Goal: Information Seeking & Learning: Learn about a topic

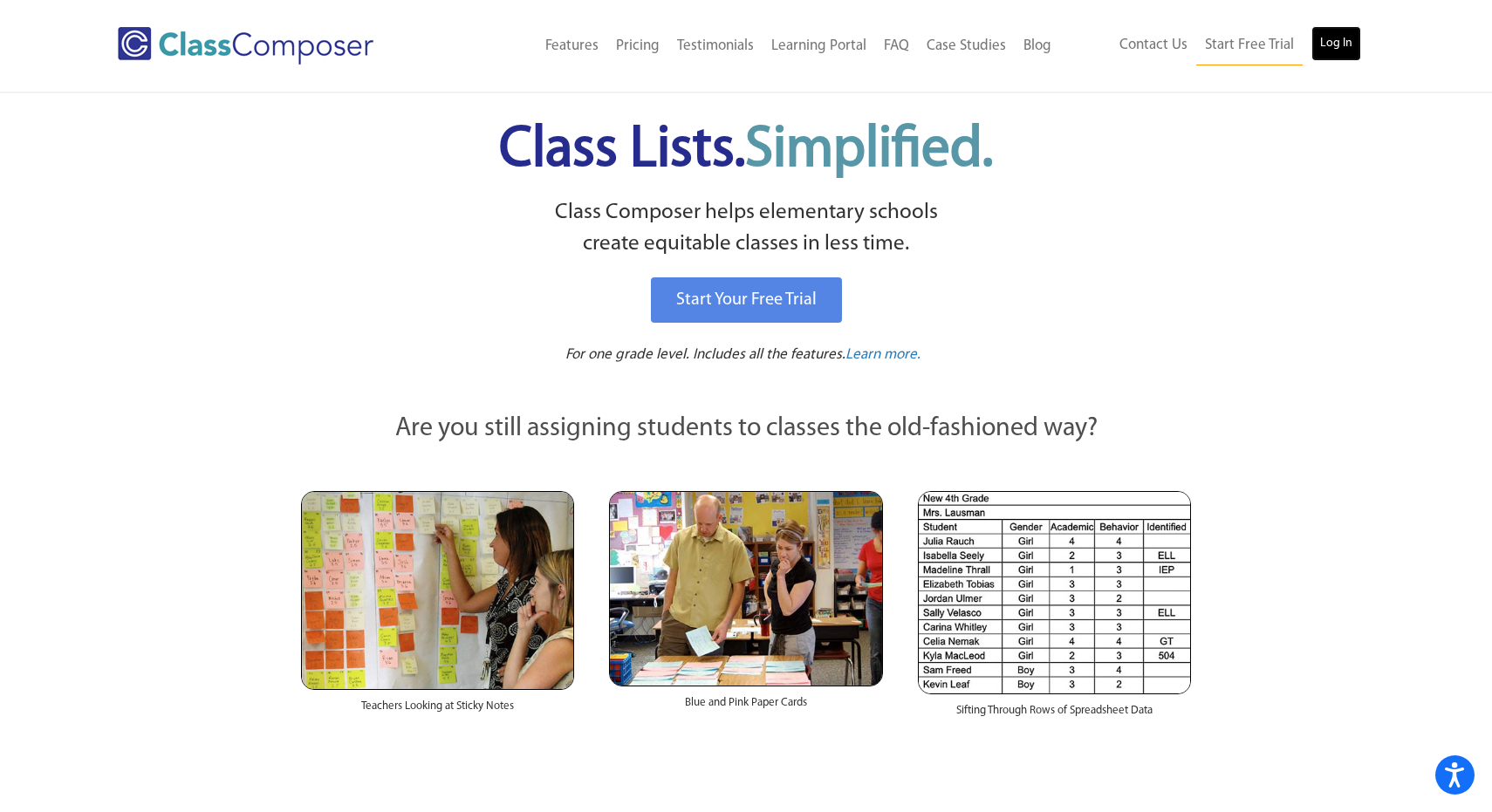
click at [1343, 51] on link "Log In" at bounding box center [1336, 43] width 50 height 35
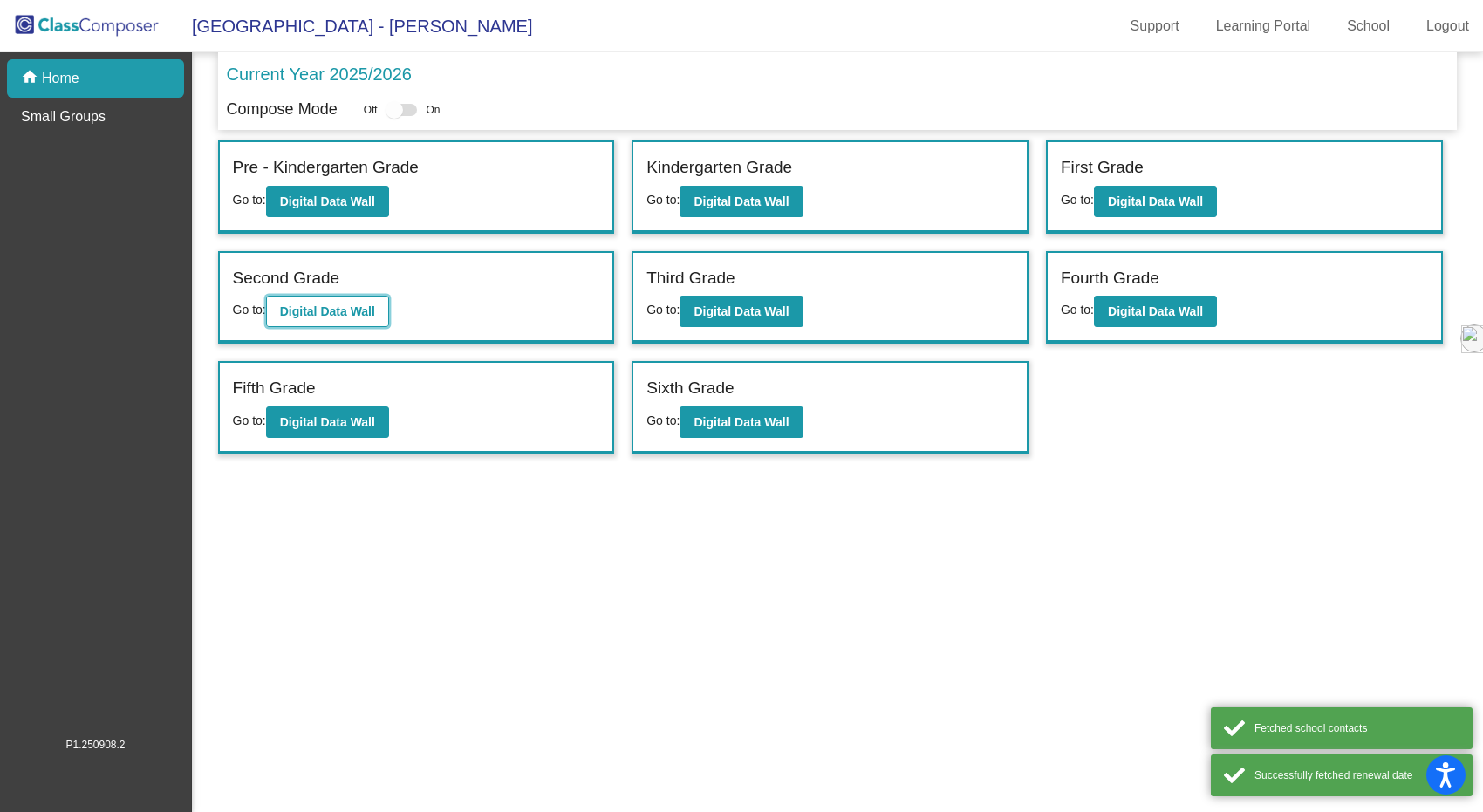
click at [277, 310] on button "Digital Data Wall" at bounding box center [327, 311] width 123 height 31
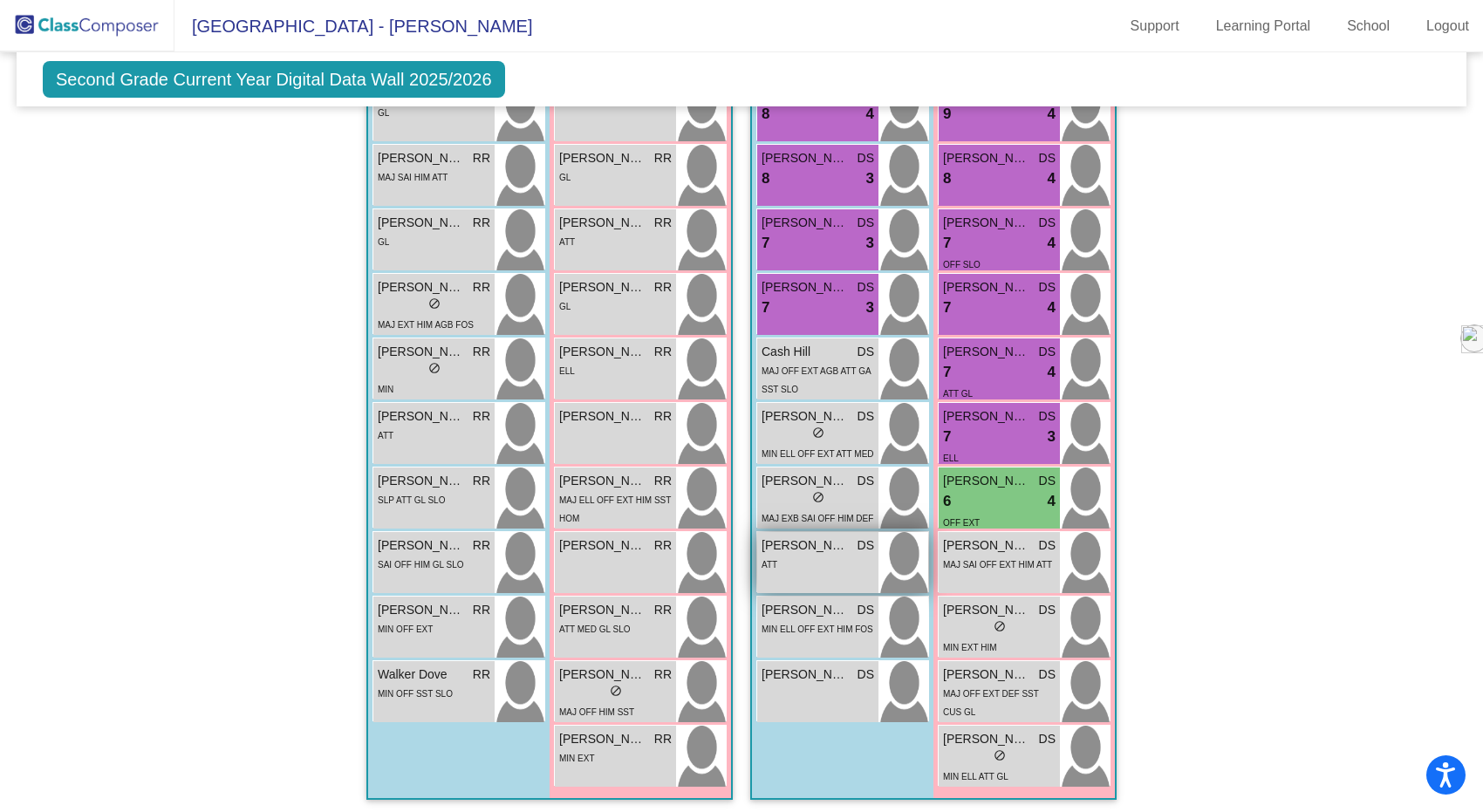
scroll to position [1547, 0]
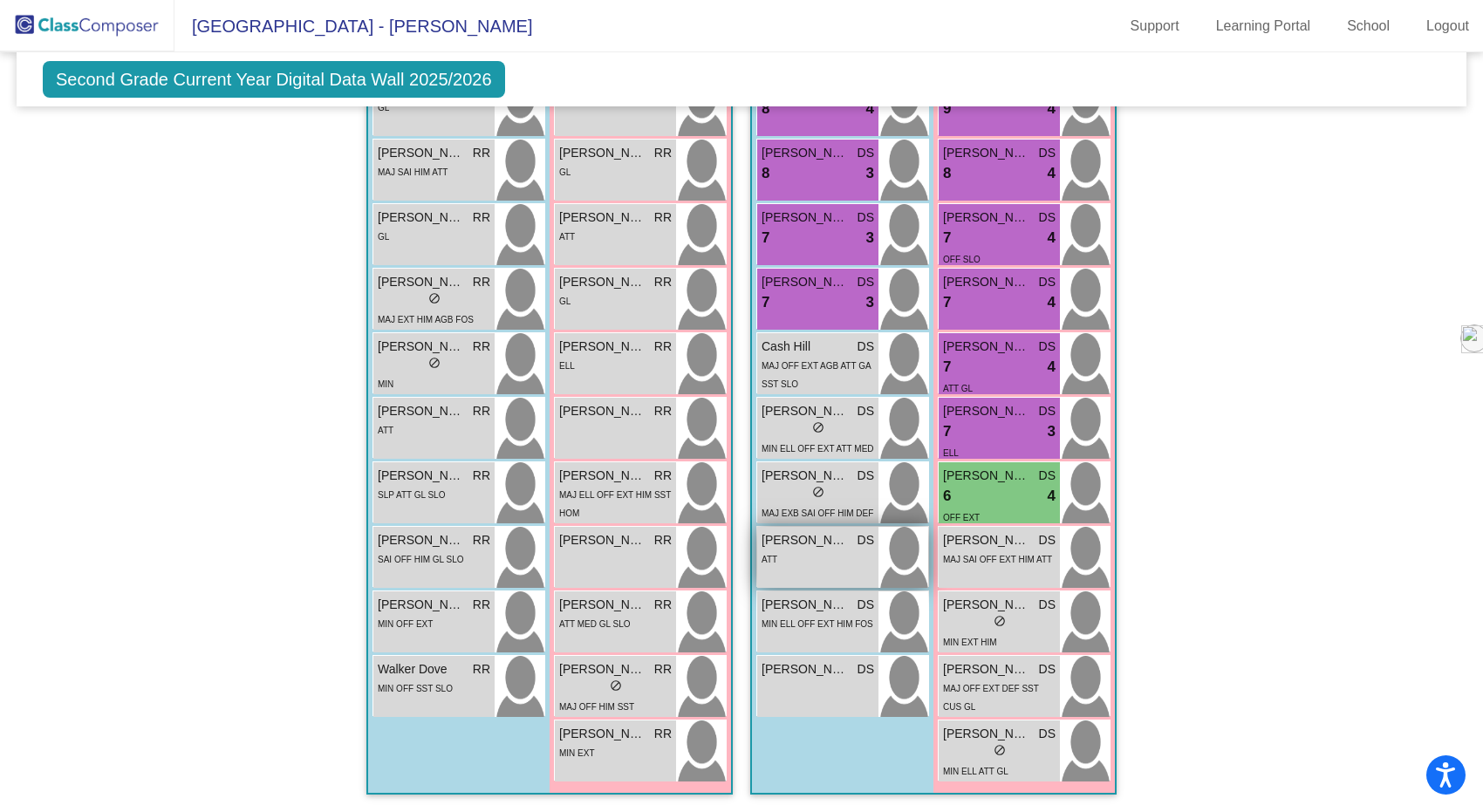
click at [800, 556] on div "ATT" at bounding box center [817, 558] width 113 height 19
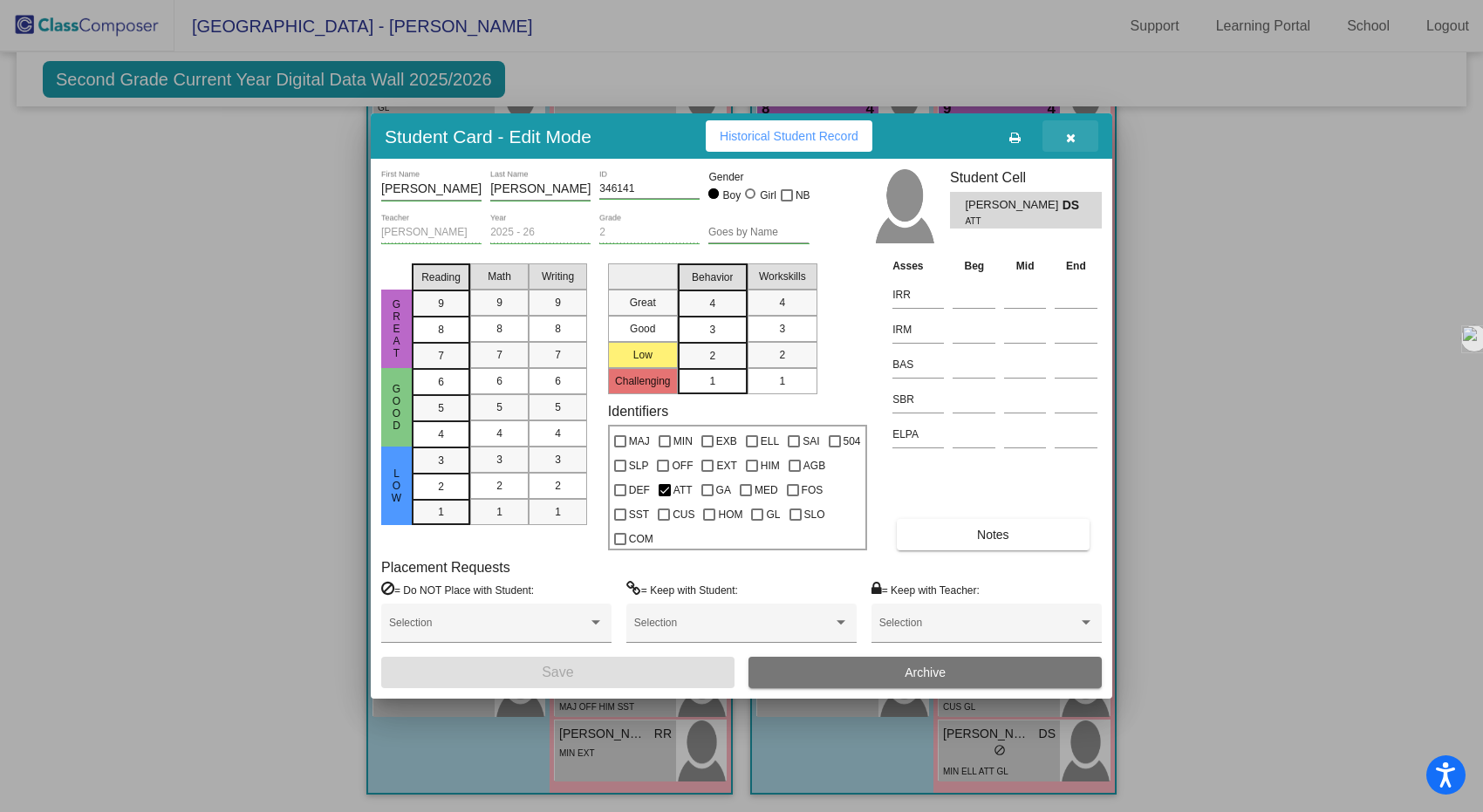
click at [1062, 141] on button "button" at bounding box center [1070, 136] width 56 height 31
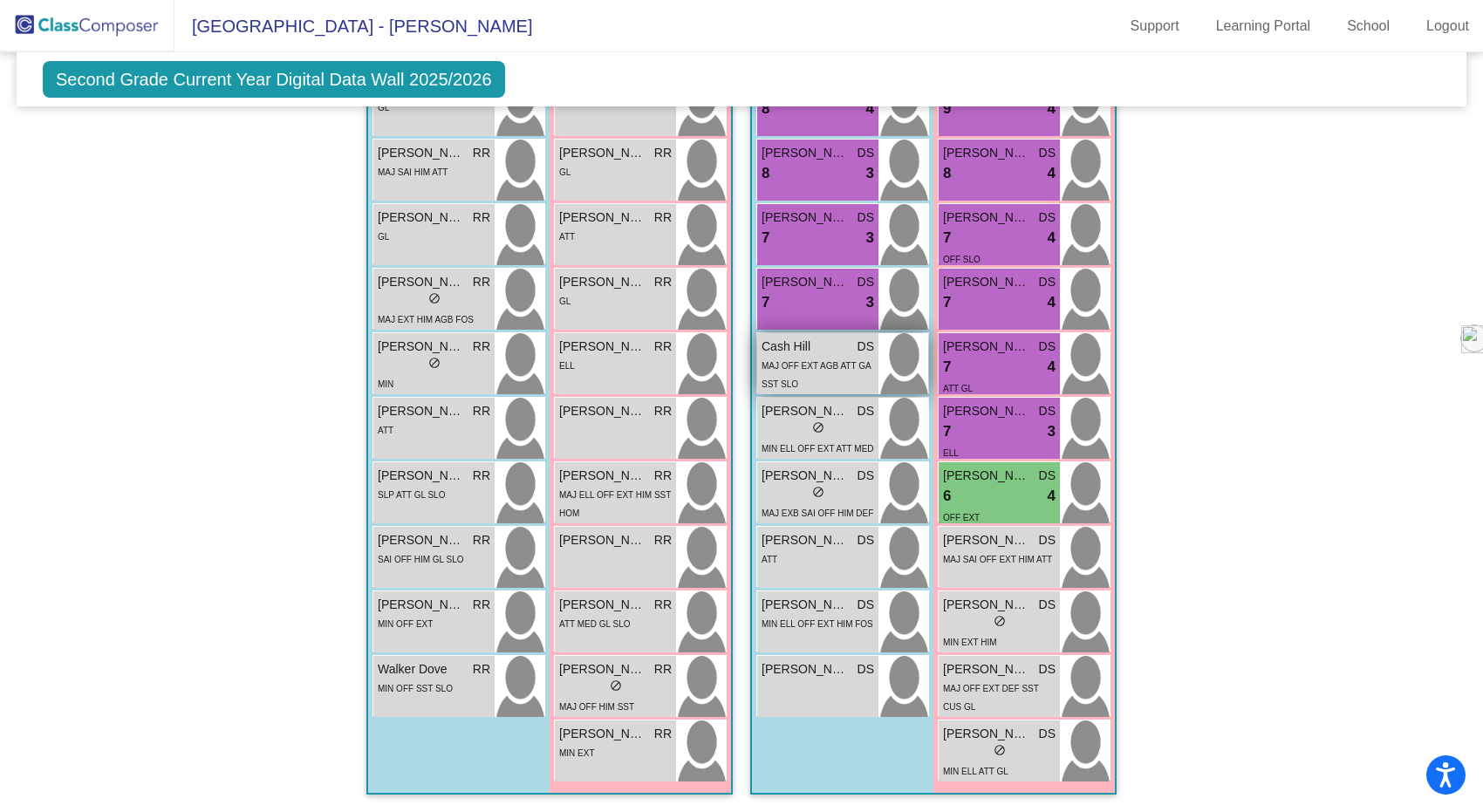
click at [803, 356] on div "MAJ OFF EXT AGB ATT GA SST SLO" at bounding box center [817, 374] width 113 height 36
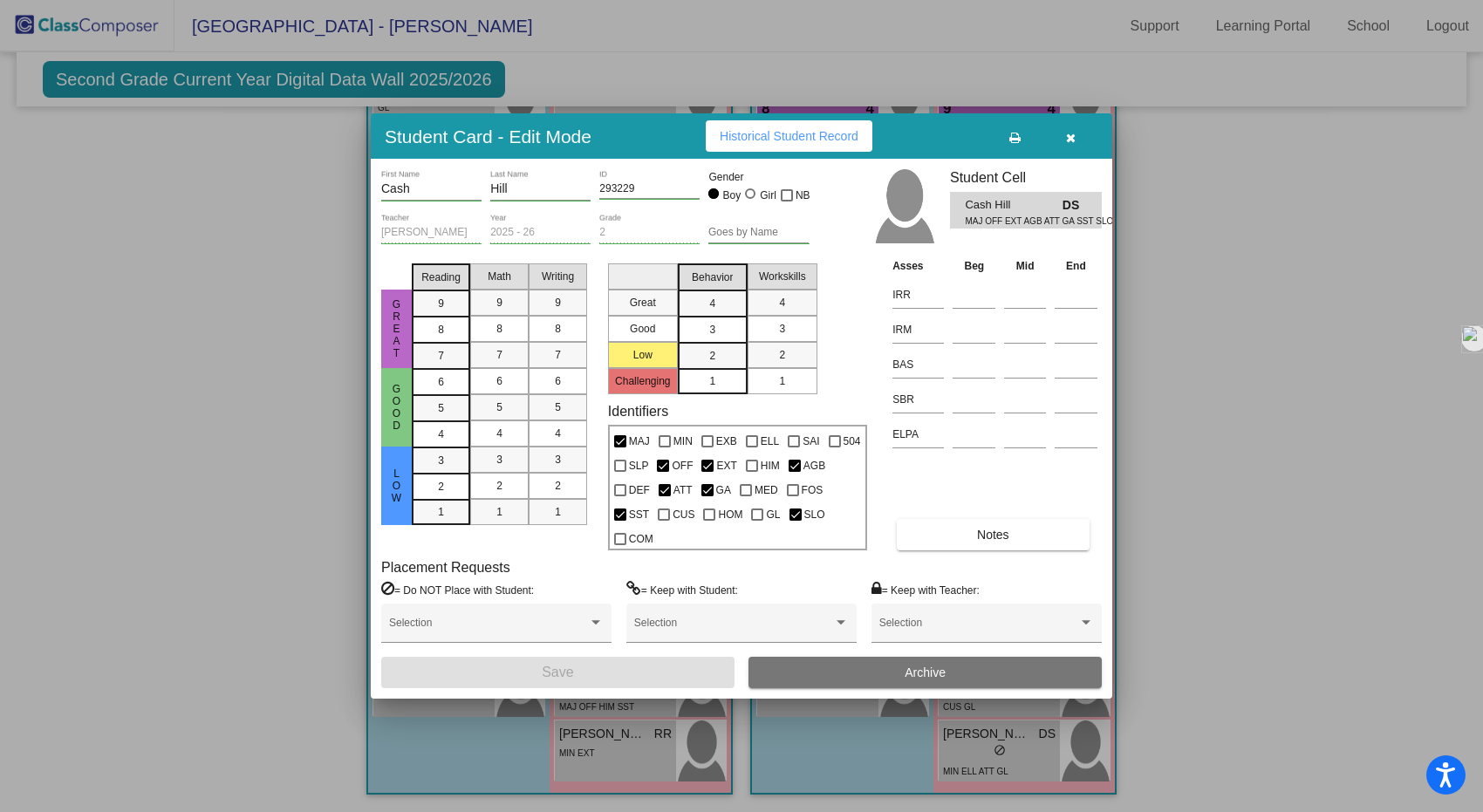
click at [1076, 139] on button "button" at bounding box center [1070, 136] width 56 height 31
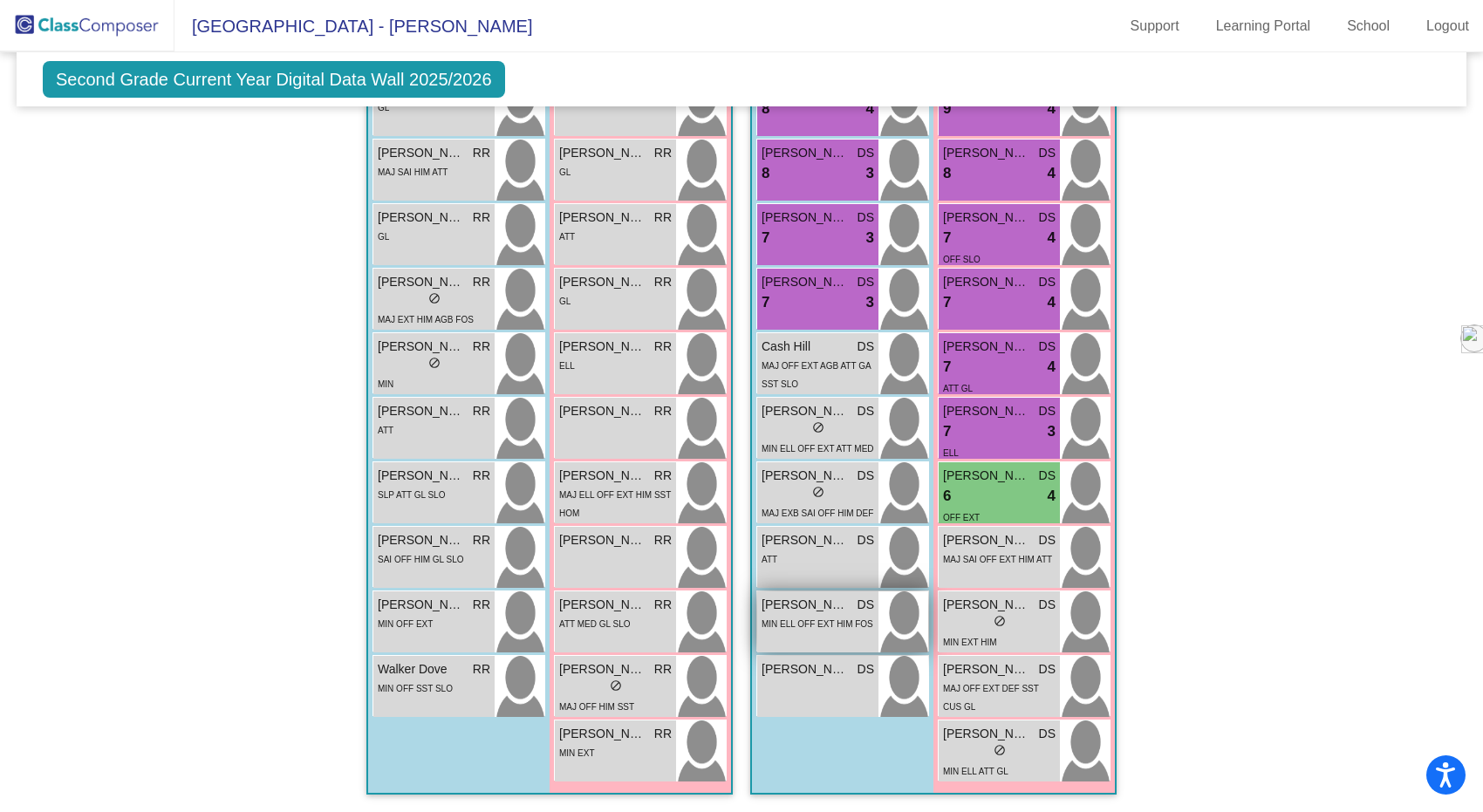
click at [808, 620] on span "MIN ELL OFF EXT HIM FOS" at bounding box center [817, 624] width 112 height 10
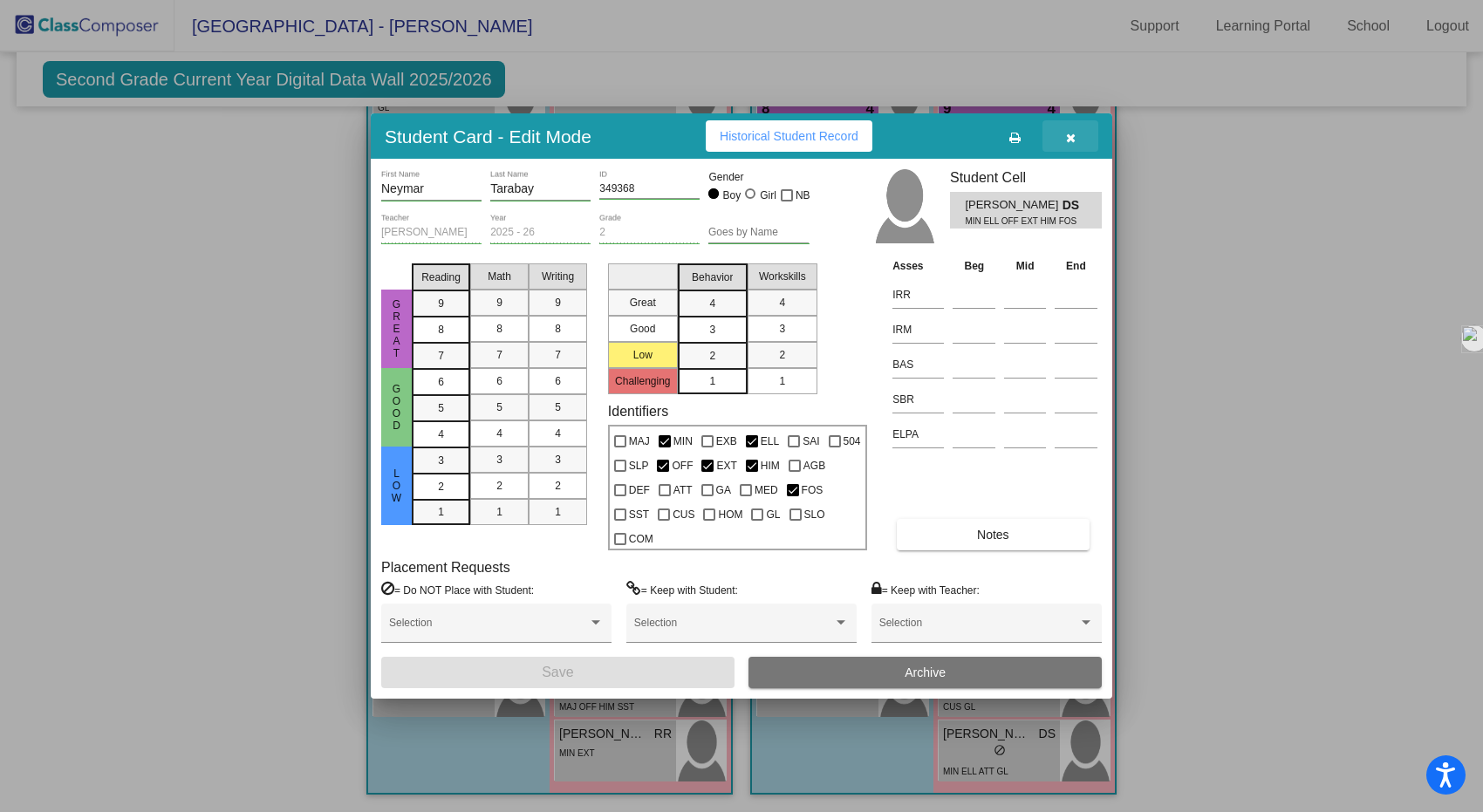
click at [1073, 140] on icon "button" at bounding box center [1071, 138] width 10 height 12
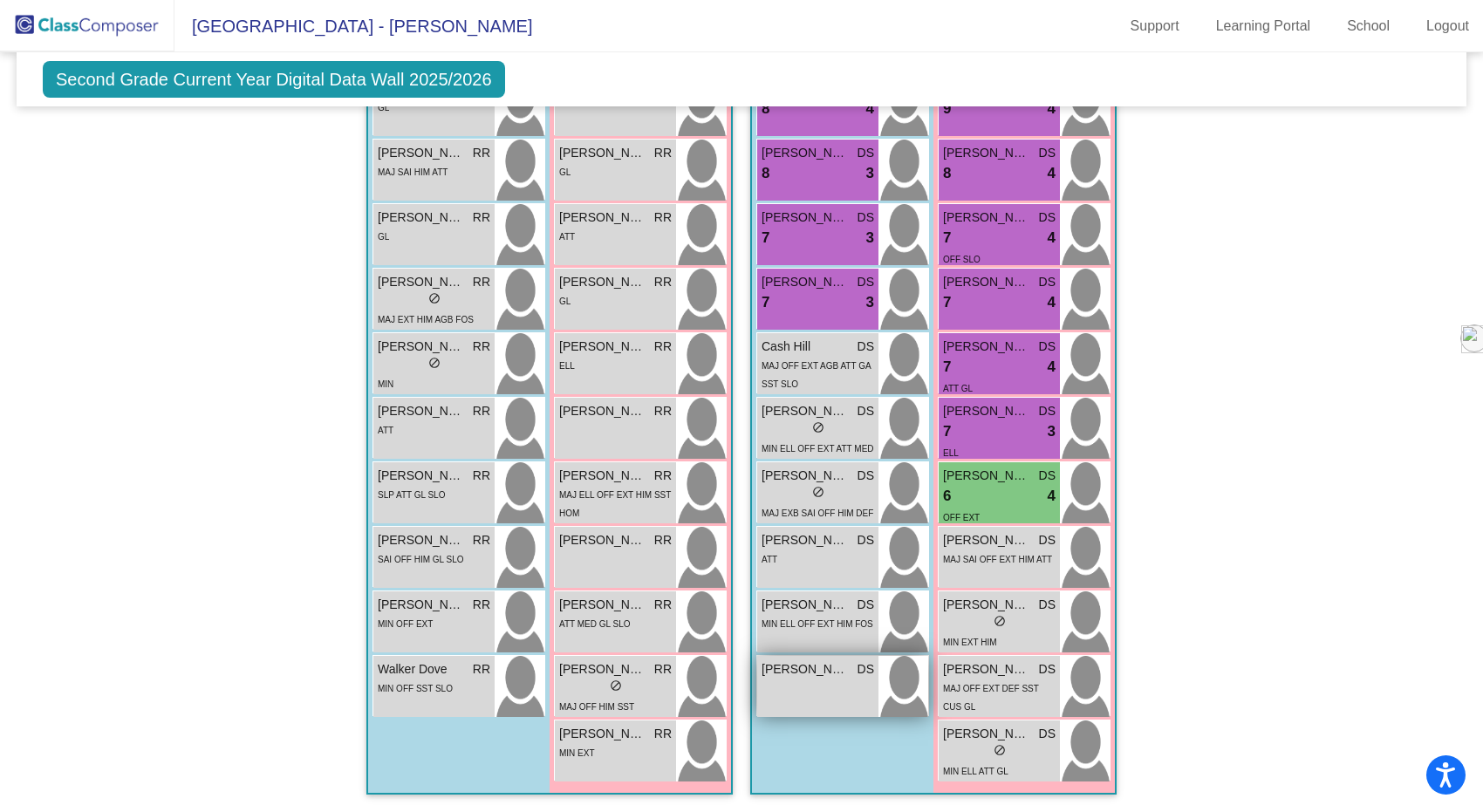
click at [795, 672] on div "[PERSON_NAME] [PERSON_NAME] lock do_not_disturb_alt" at bounding box center [817, 686] width 121 height 61
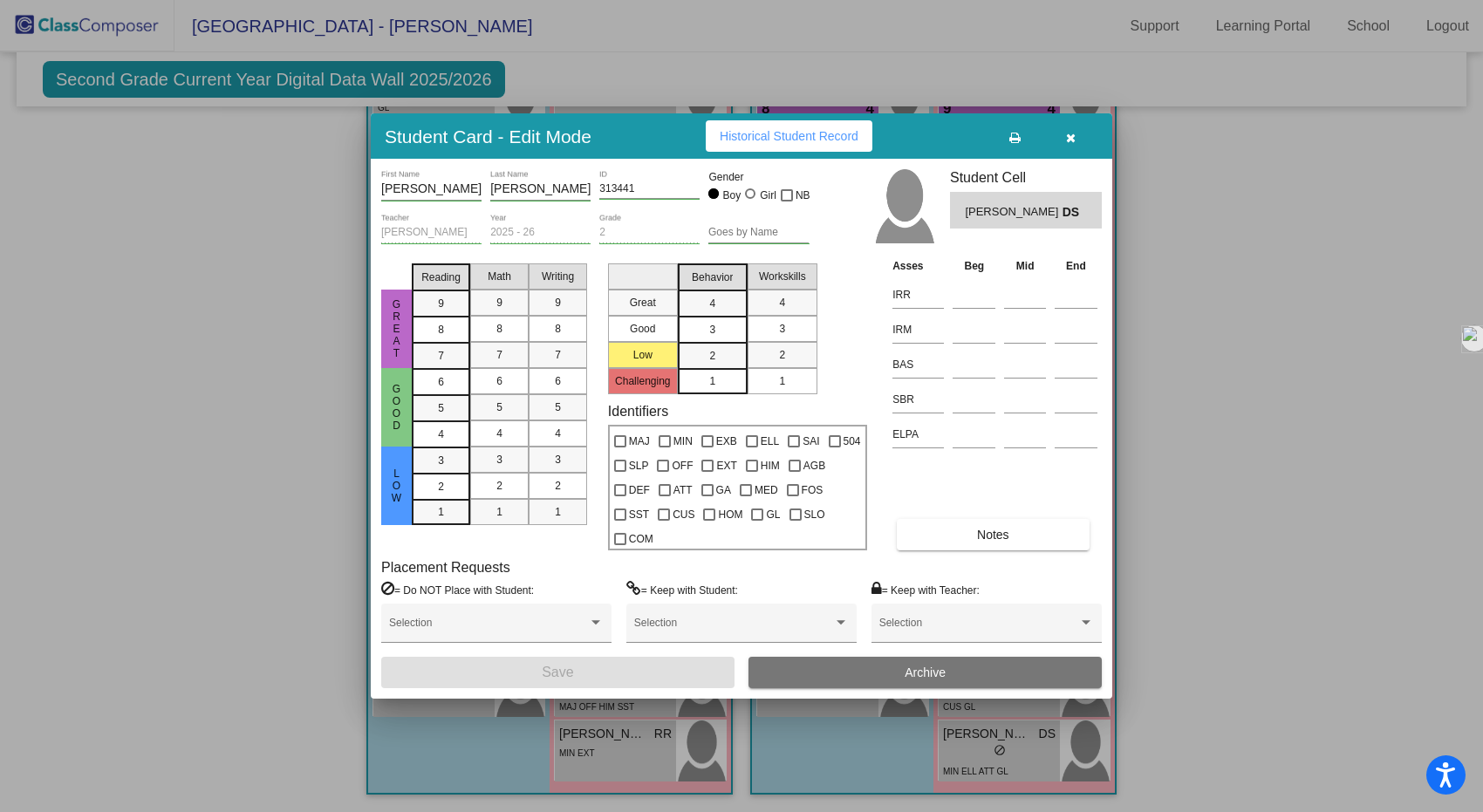
click at [1076, 135] on button "button" at bounding box center [1070, 136] width 56 height 31
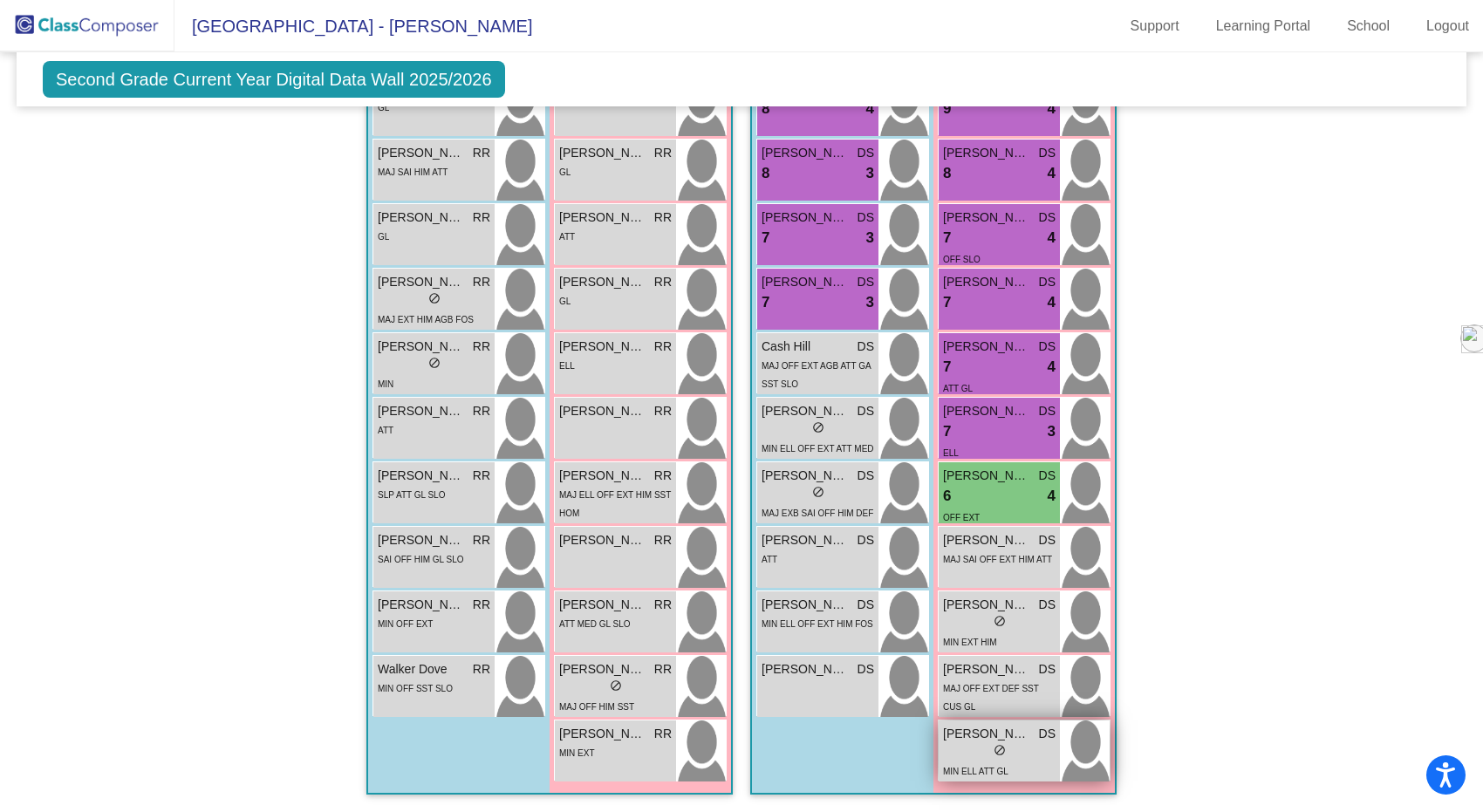
click at [1001, 749] on div "lock do_not_disturb_alt" at bounding box center [999, 752] width 113 height 19
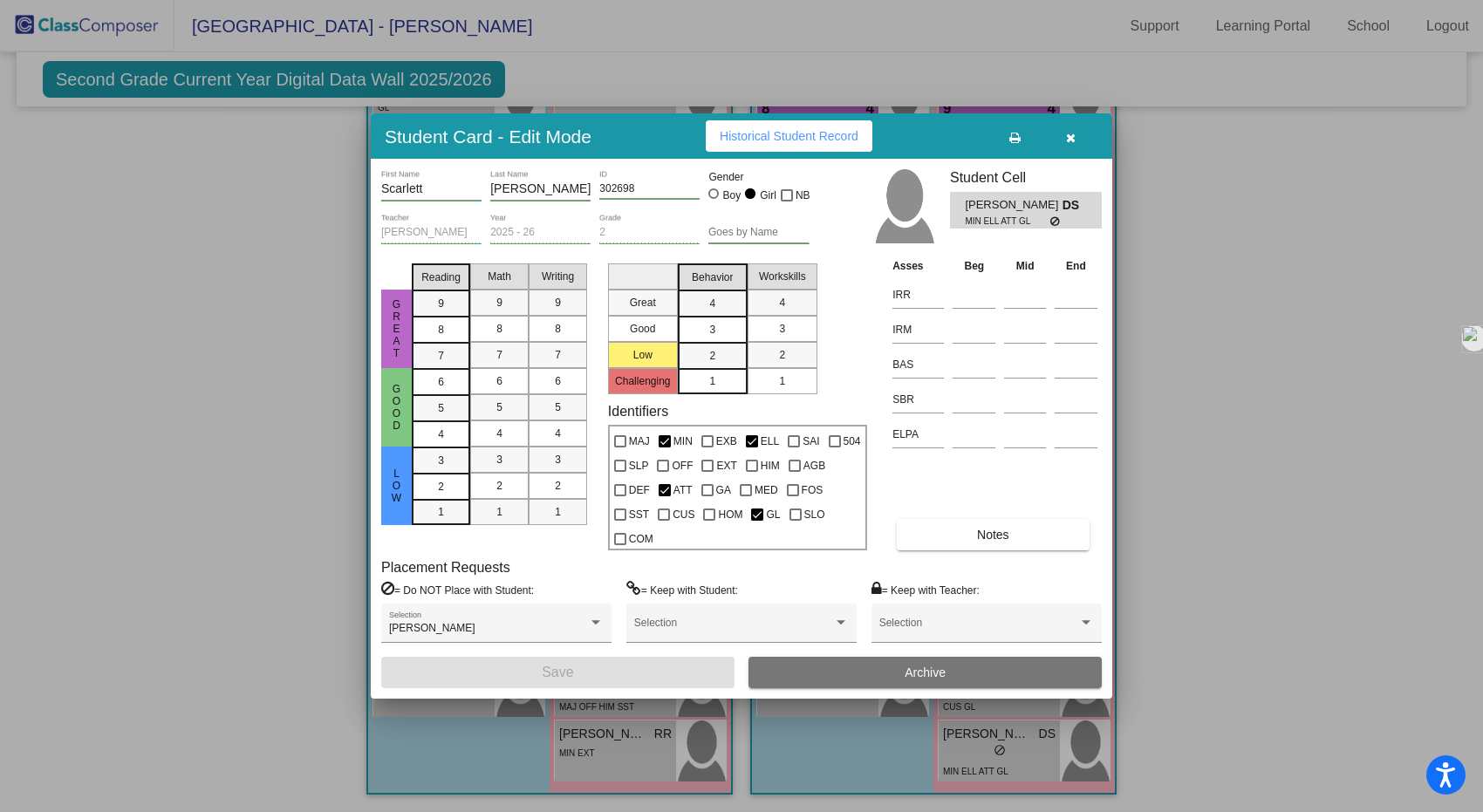
click at [1070, 137] on icon "button" at bounding box center [1071, 138] width 10 height 12
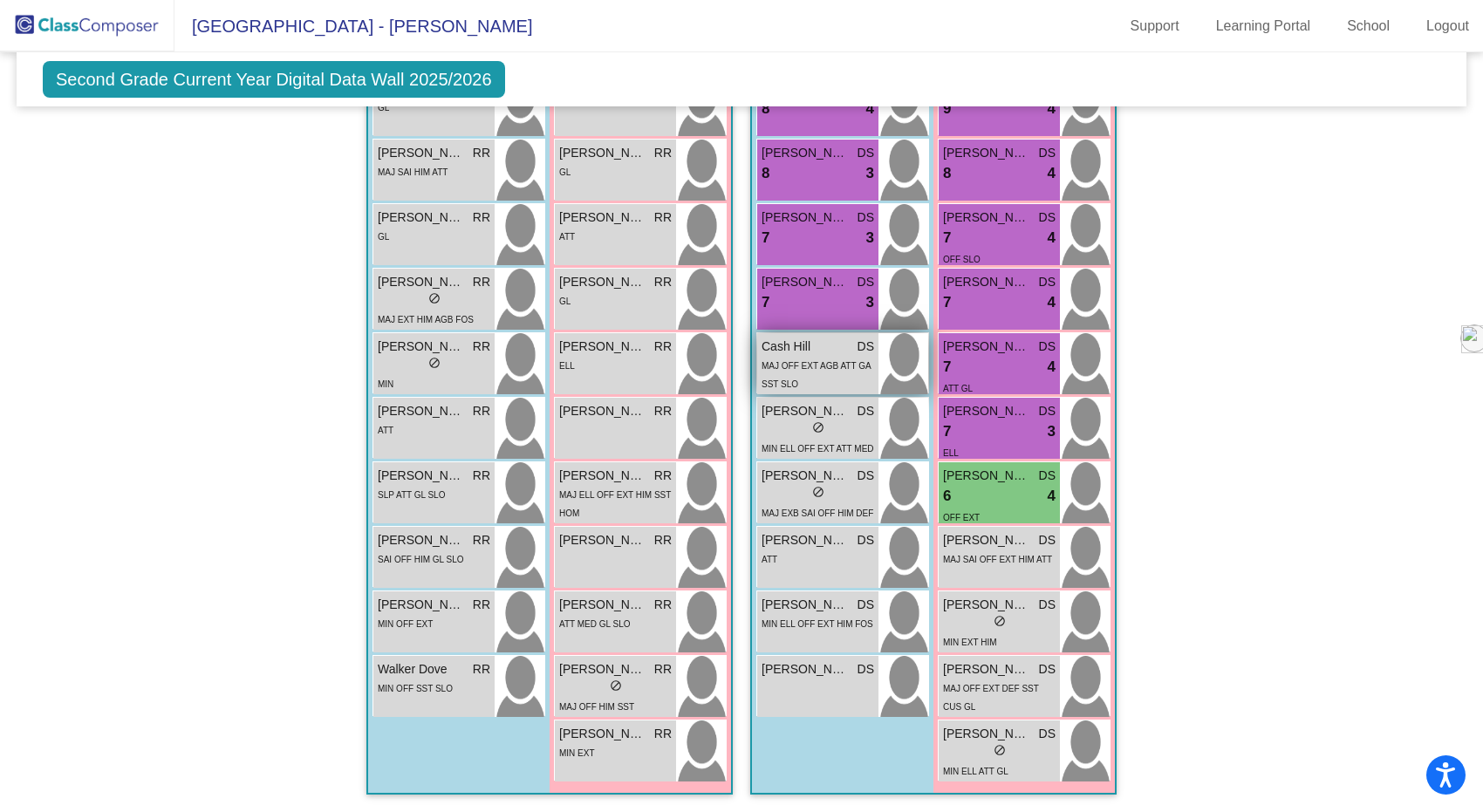
click at [819, 365] on div "MAJ OFF EXT AGB ATT GA SST SLO" at bounding box center [817, 374] width 113 height 36
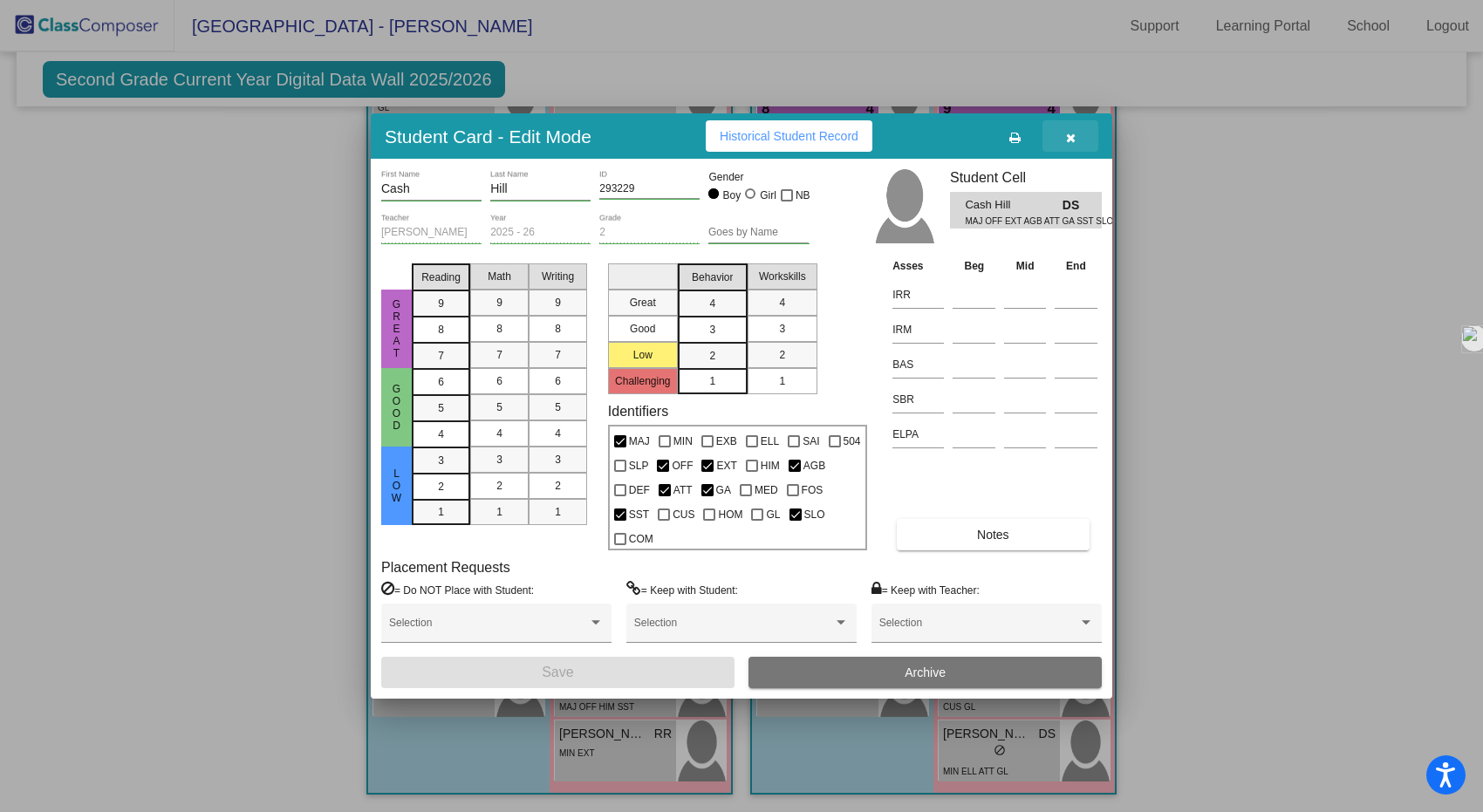
click at [1068, 138] on icon "button" at bounding box center [1071, 138] width 10 height 12
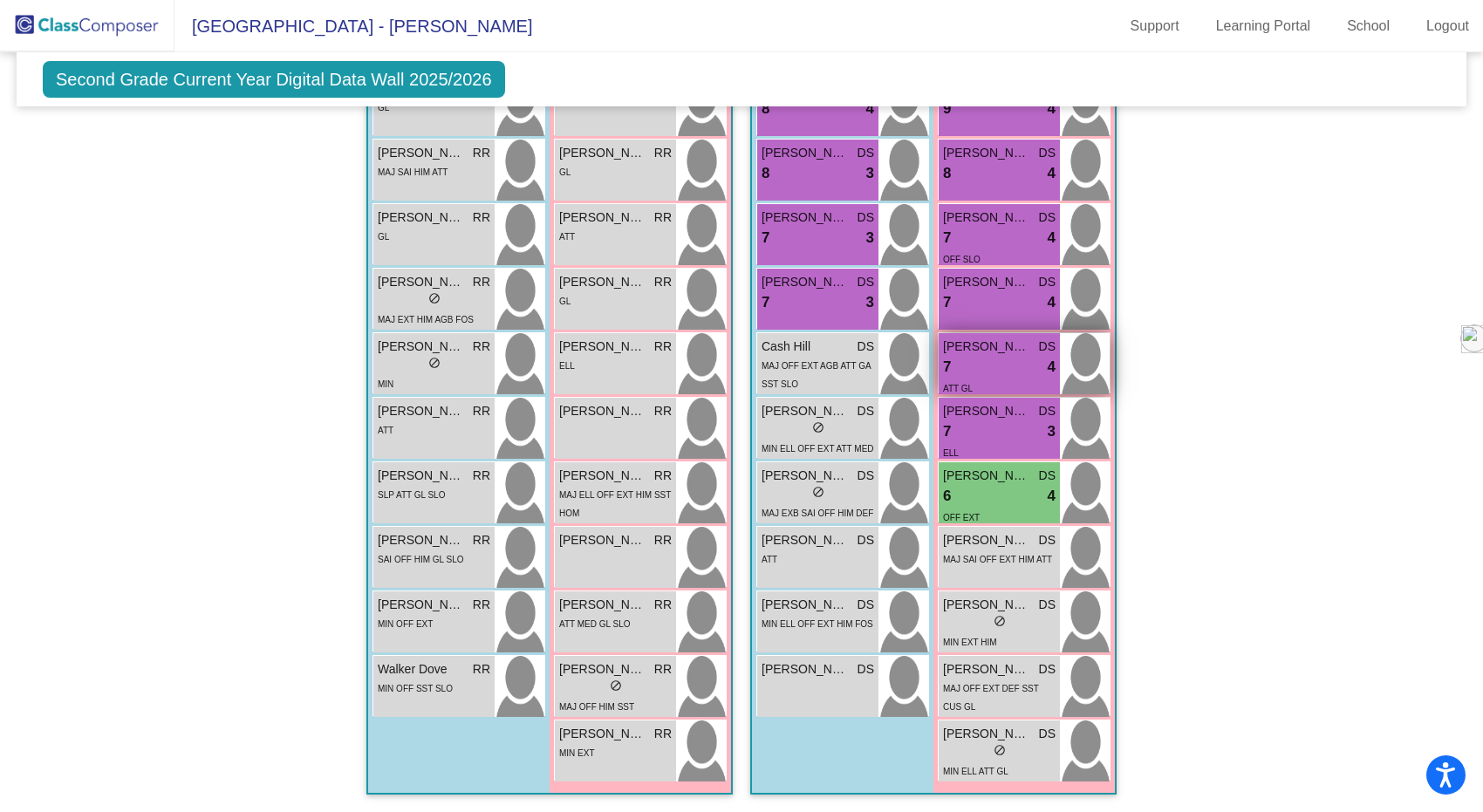
scroll to position [0, 0]
click at [834, 666] on span "[PERSON_NAME]" at bounding box center [805, 669] width 87 height 19
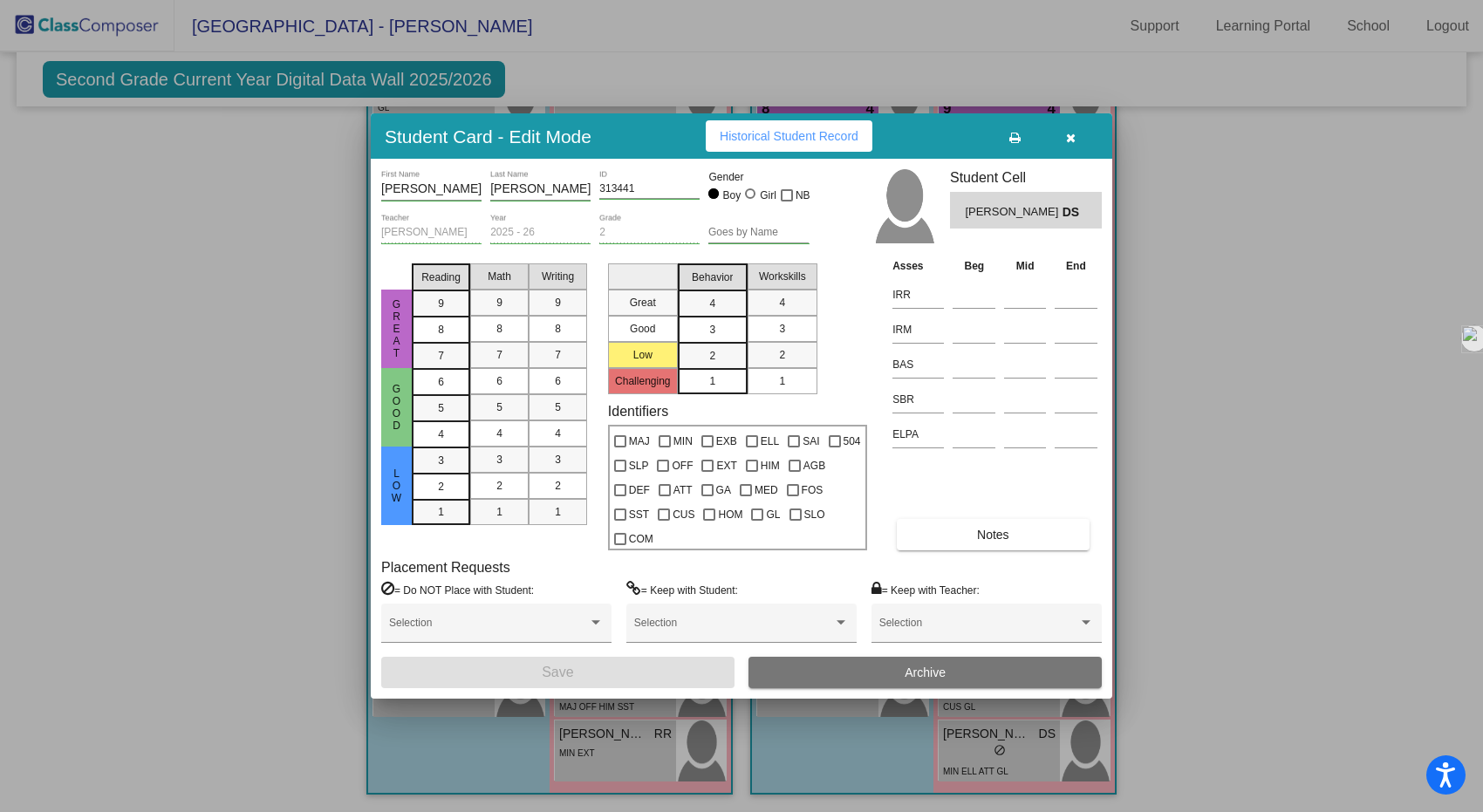
click at [1075, 135] on button "button" at bounding box center [1070, 136] width 56 height 31
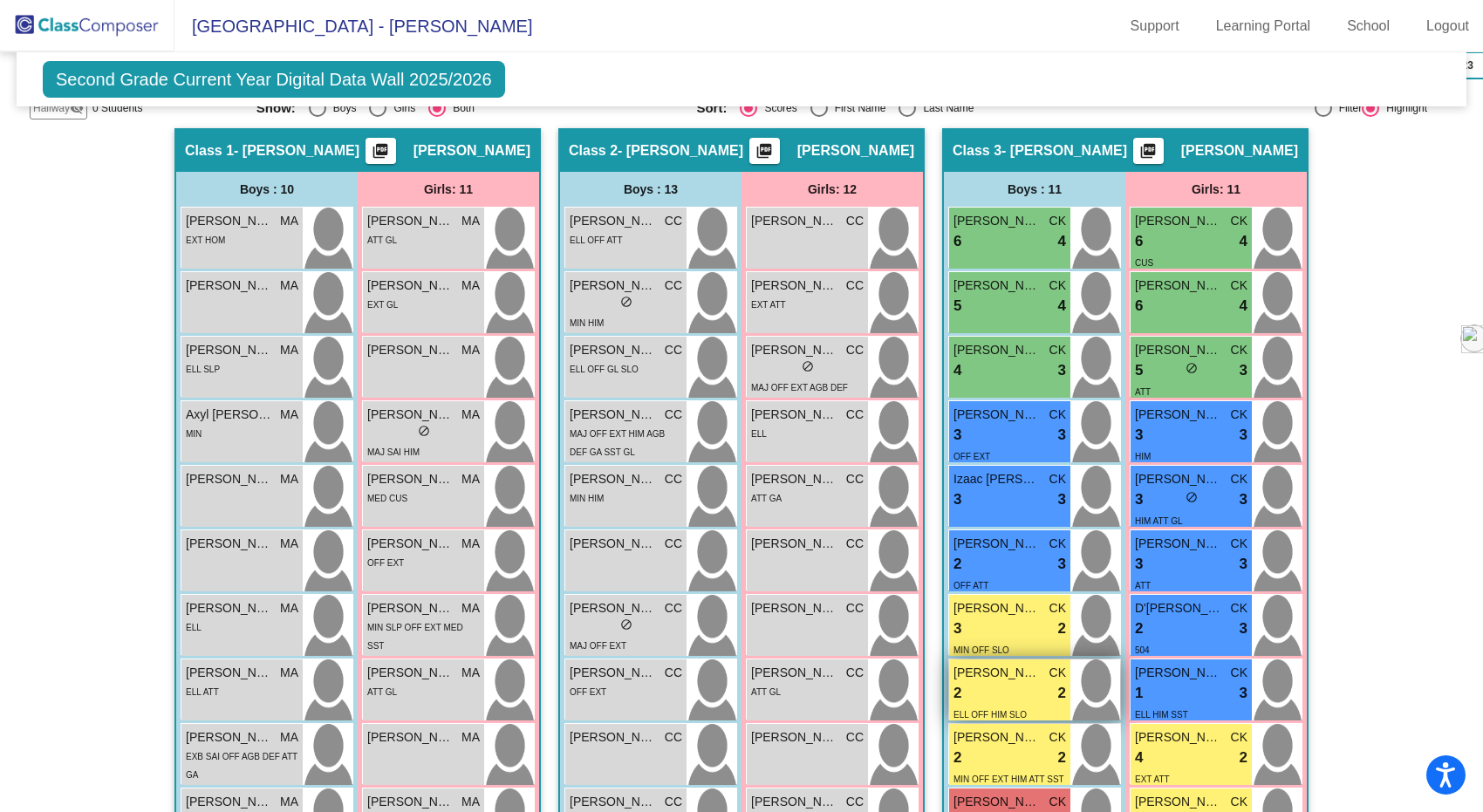
scroll to position [390, 0]
